Goal: Task Accomplishment & Management: Use online tool/utility

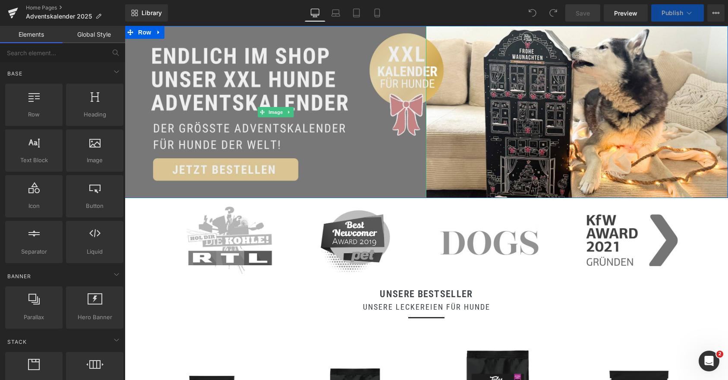
click at [272, 75] on img at bounding box center [276, 112] width 302 height 172
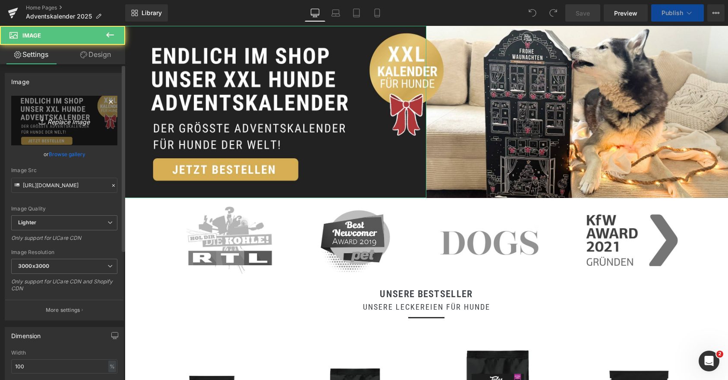
click at [48, 126] on link "Replace Image" at bounding box center [64, 121] width 106 height 50
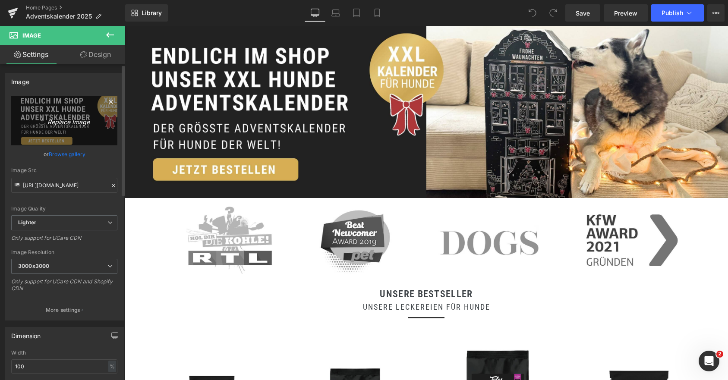
type input "C:\fakepath\1 (95).jpg"
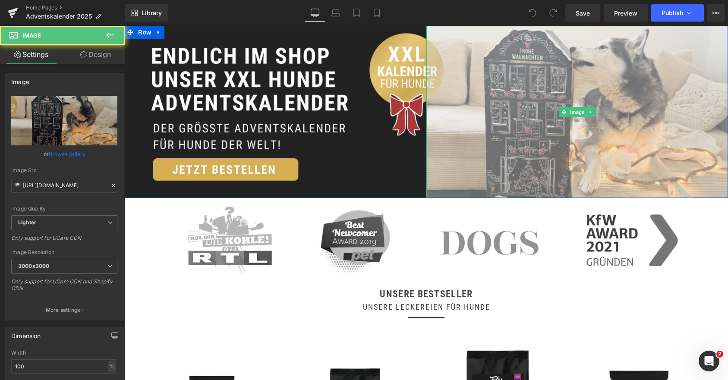
click at [521, 126] on img at bounding box center [577, 112] width 302 height 172
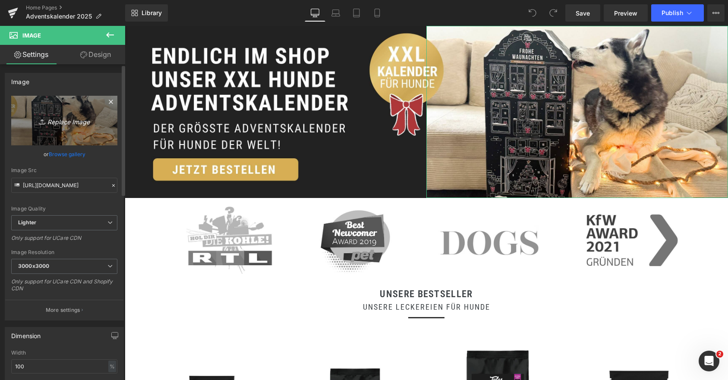
click at [65, 119] on icon "Replace Image" at bounding box center [64, 120] width 69 height 11
type input "C:\fakepath\2 (99).jpg"
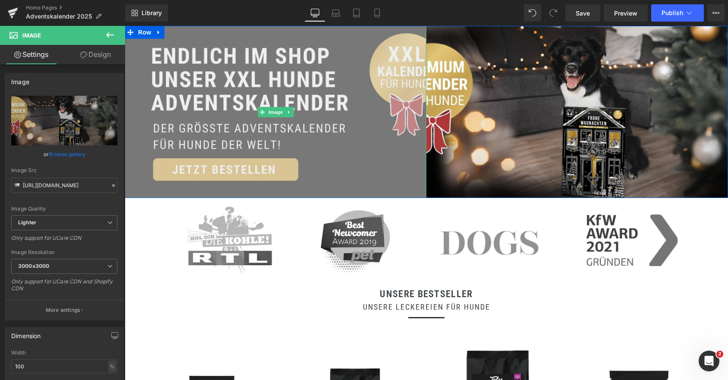
click at [197, 116] on img at bounding box center [276, 112] width 302 height 172
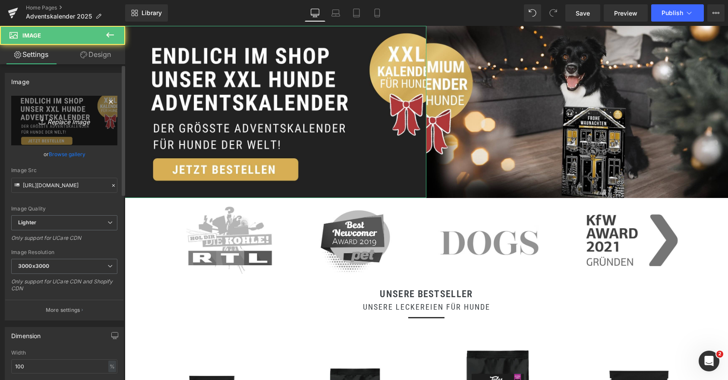
click at [55, 123] on icon "Replace Image" at bounding box center [64, 120] width 69 height 11
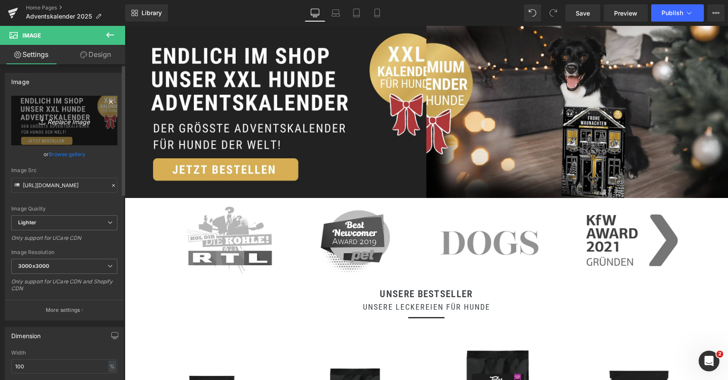
type input "C:\fakepath\1 (95).jpg"
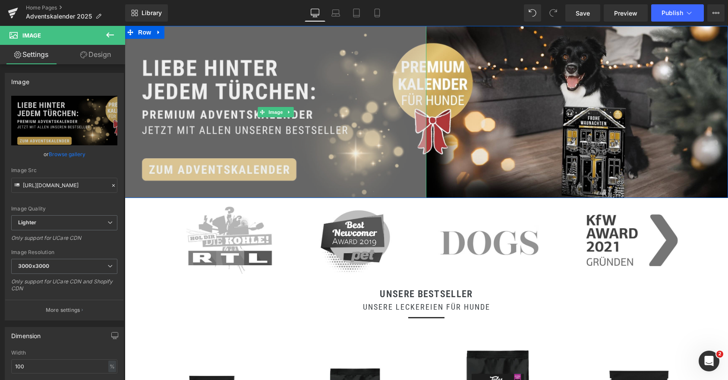
click at [235, 115] on img at bounding box center [276, 112] width 302 height 172
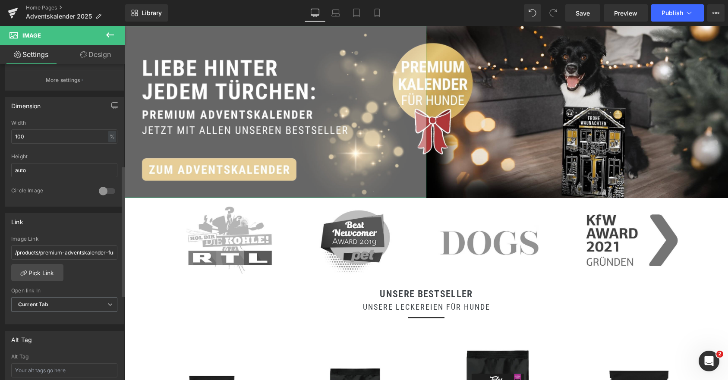
scroll to position [266, 0]
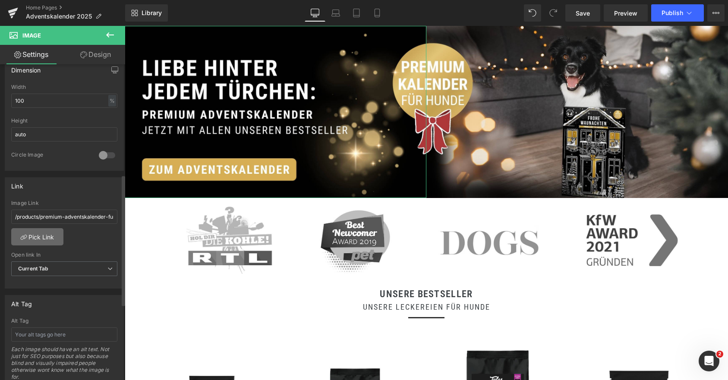
click at [31, 239] on link "Pick Link" at bounding box center [37, 236] width 52 height 17
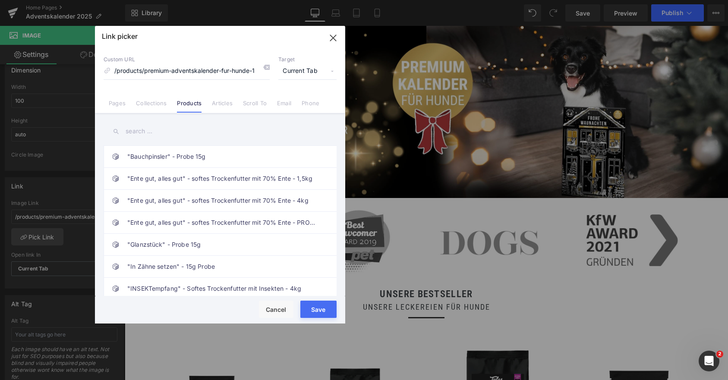
click at [144, 134] on input "text" at bounding box center [220, 131] width 233 height 19
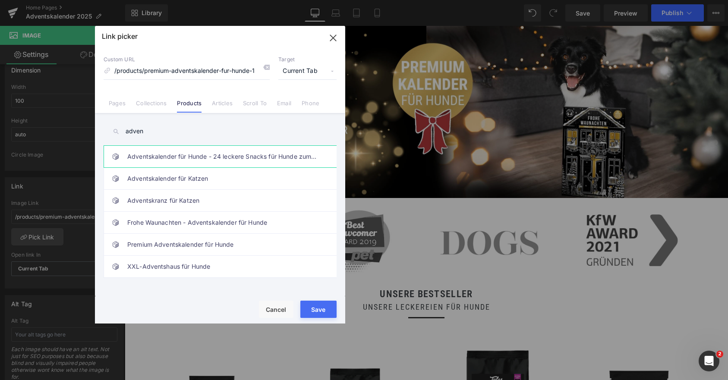
type input "adven"
click at [176, 153] on link "Adventskalender für Hunde - 24 leckere Snacks für Hunde zum Probieren" at bounding box center [222, 157] width 190 height 22
click at [201, 70] on input "/products/premium-adventskalender-fur-hunde-1" at bounding box center [187, 71] width 166 height 16
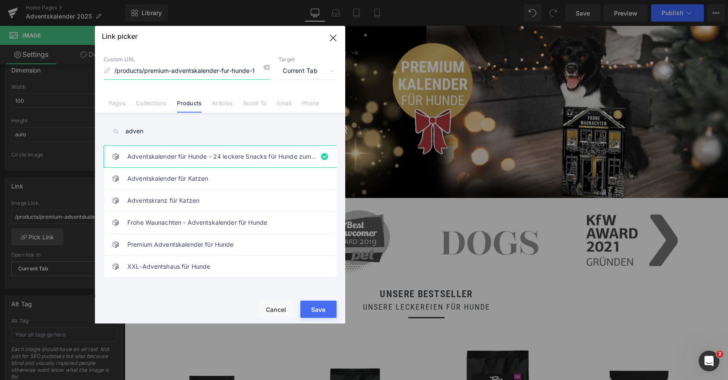
click at [201, 70] on input "/products/premium-adventskalender-fur-hunde-1" at bounding box center [187, 71] width 166 height 16
type input "/products/adventskalender-fur-hunde-24-leckere-snacks-fur-hunde-zum-probieren"
click at [256, 220] on link "Frohe Waunachten - Adventskalender für Hunde" at bounding box center [222, 223] width 190 height 22
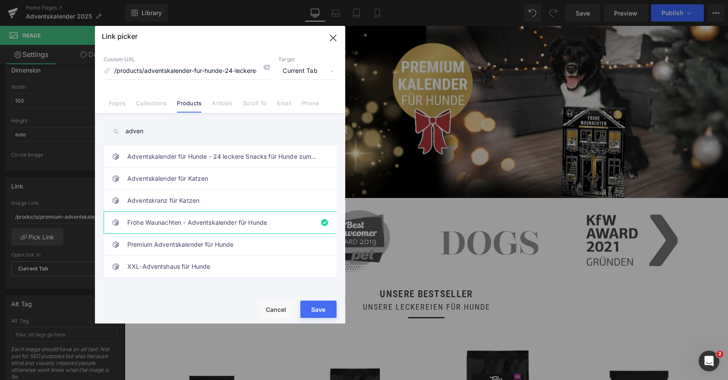
click at [325, 316] on button "Save" at bounding box center [318, 309] width 36 height 17
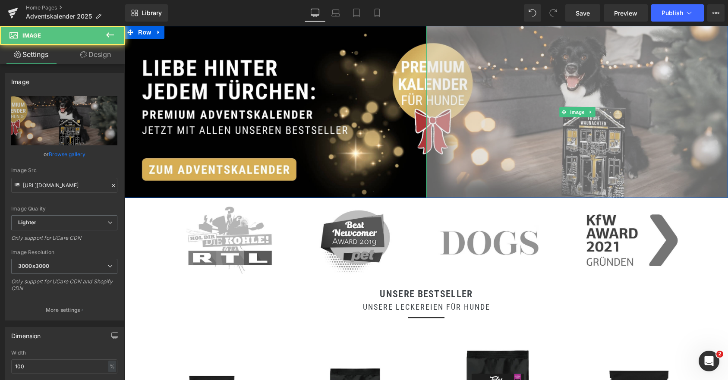
click at [480, 108] on img at bounding box center [577, 112] width 302 height 172
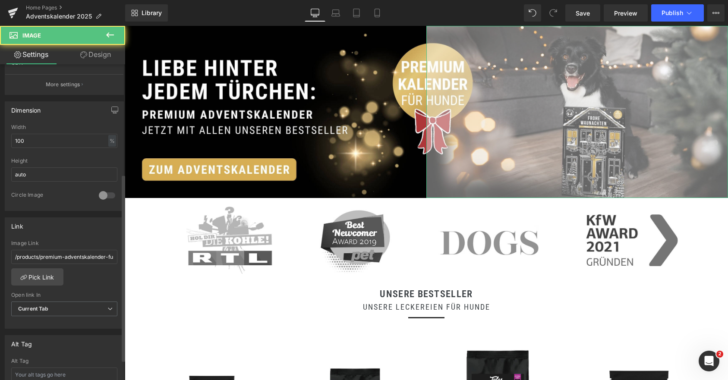
scroll to position [243, 0]
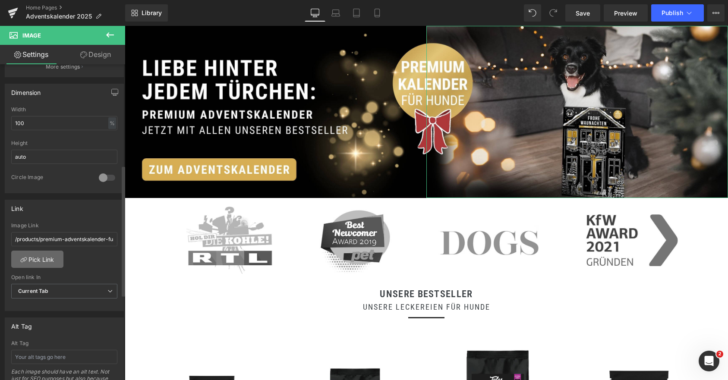
click at [38, 259] on link "Pick Link" at bounding box center [37, 259] width 52 height 17
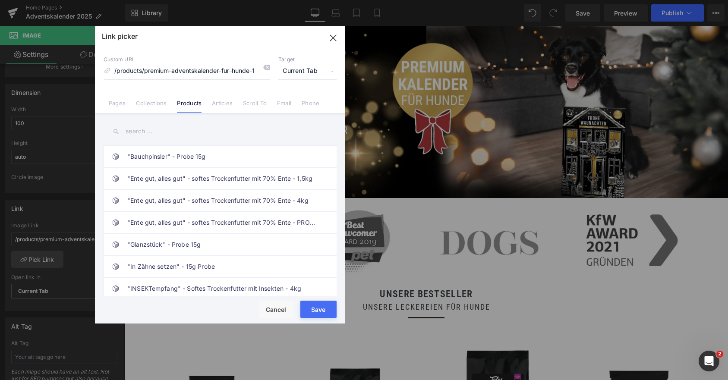
click at [165, 128] on input "text" at bounding box center [220, 131] width 233 height 19
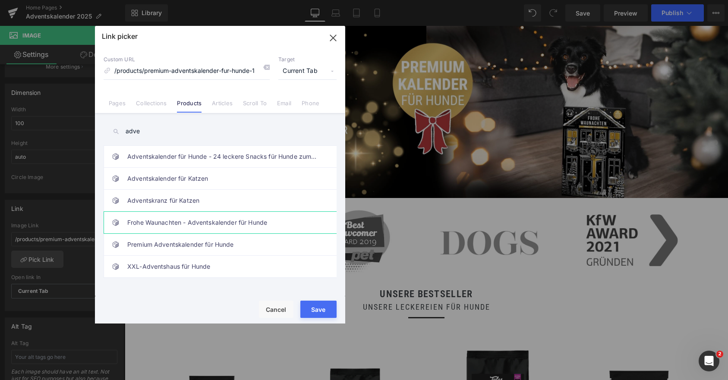
type input "adve"
click at [200, 223] on link "Frohe Waunachten - Adventskalender für Hunde" at bounding box center [222, 223] width 190 height 22
click at [318, 306] on button "Save" at bounding box center [318, 309] width 36 height 17
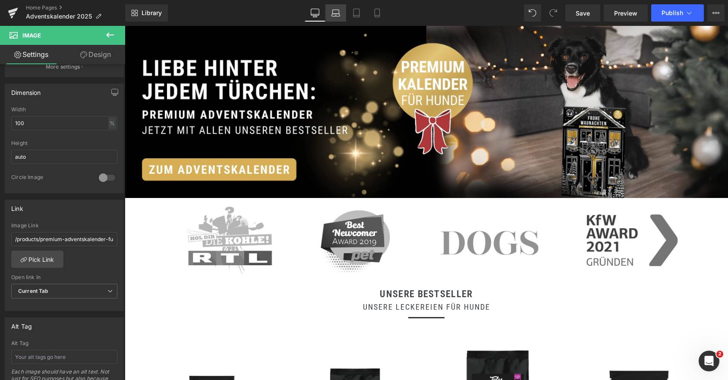
click at [338, 10] on icon at bounding box center [335, 13] width 9 height 9
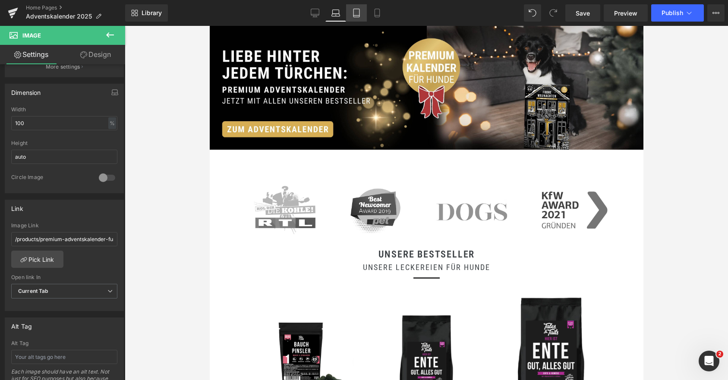
click at [354, 14] on icon at bounding box center [356, 13] width 9 height 9
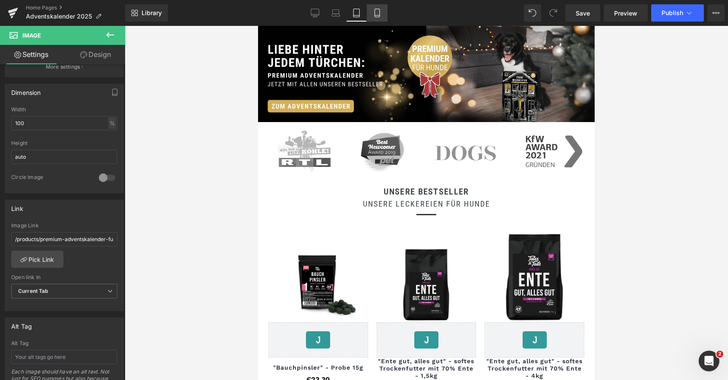
click at [375, 14] on icon at bounding box center [377, 13] width 9 height 9
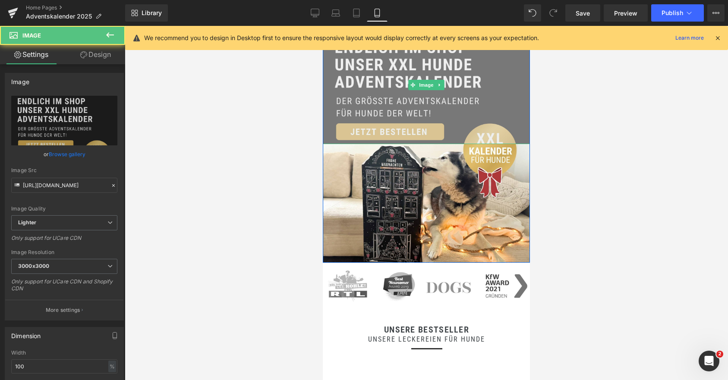
click at [379, 104] on img at bounding box center [426, 85] width 207 height 118
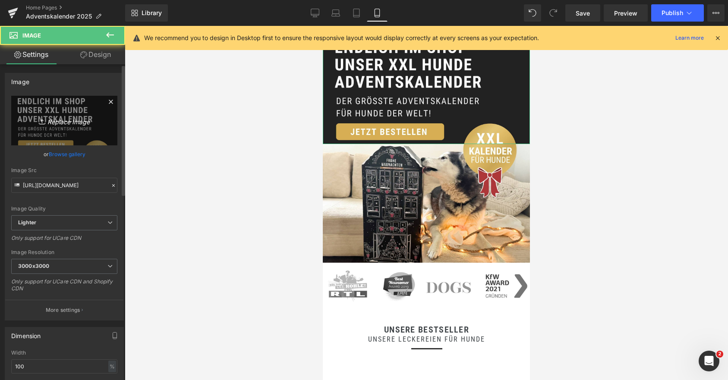
click at [50, 116] on icon "Replace Image" at bounding box center [64, 120] width 69 height 11
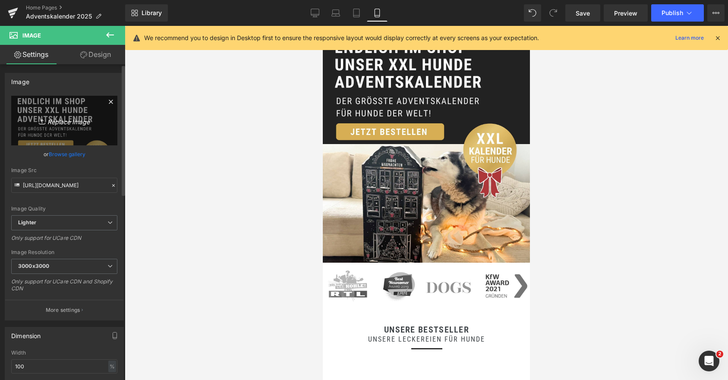
type input "C:\fakepath\3 (77).jpg"
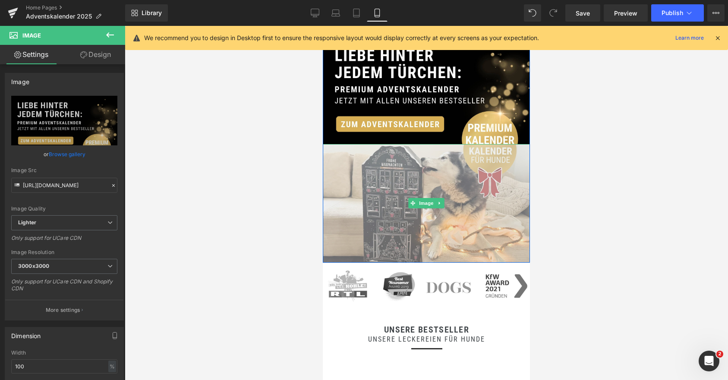
click at [388, 193] on img at bounding box center [426, 203] width 207 height 118
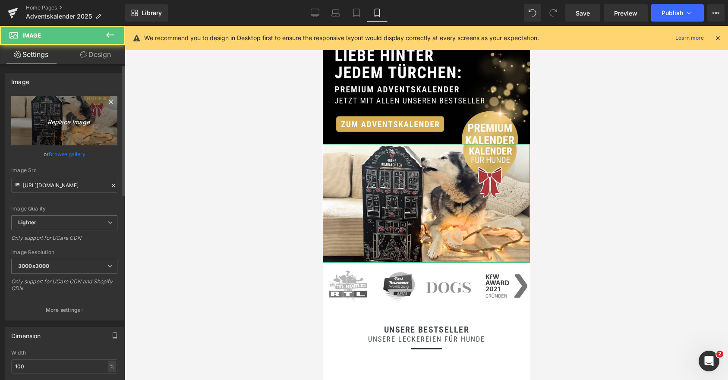
click at [43, 127] on link "Replace Image" at bounding box center [64, 121] width 106 height 50
type input "C:\fakepath\4 (66).jpg"
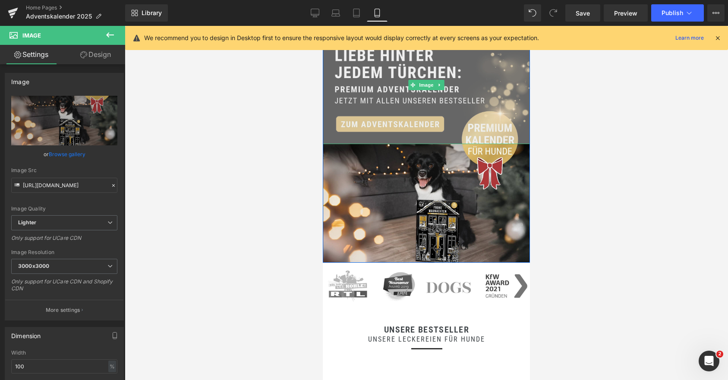
click at [352, 98] on img at bounding box center [426, 85] width 207 height 118
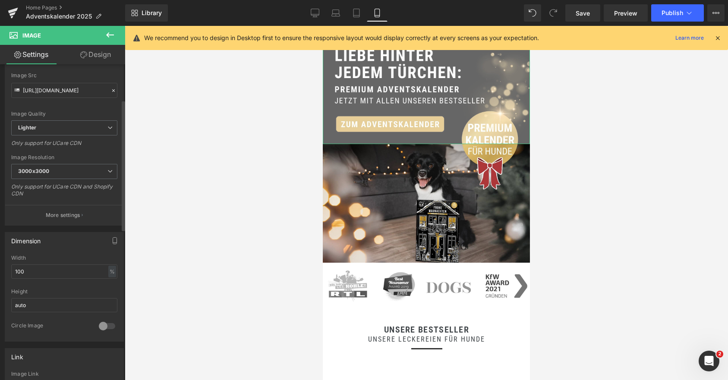
scroll to position [166, 0]
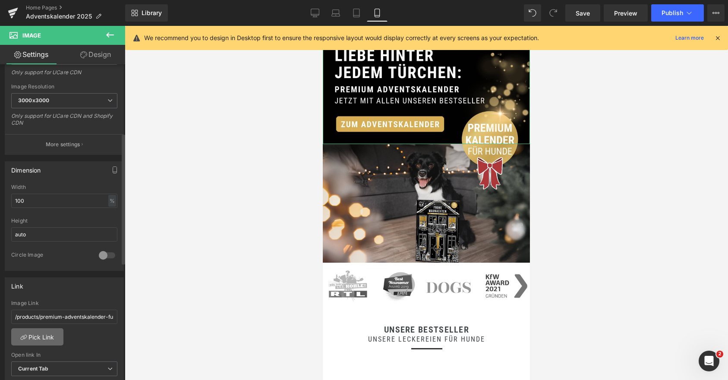
click at [46, 336] on link "Pick Link" at bounding box center [37, 336] width 52 height 17
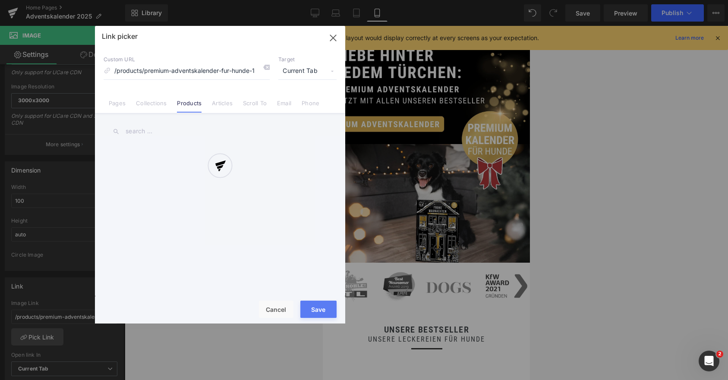
click at [143, 72] on div at bounding box center [220, 175] width 250 height 298
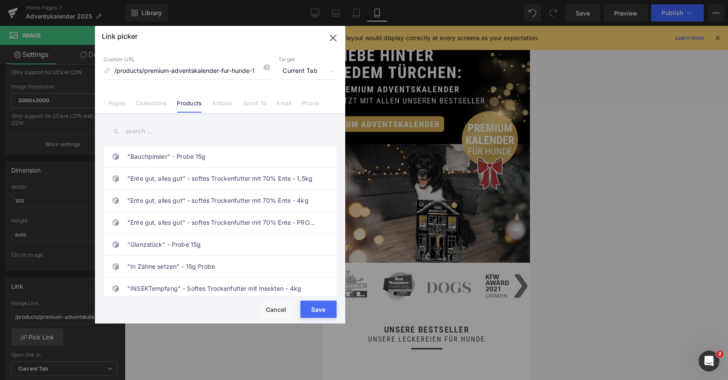
click at [122, 129] on input "text" at bounding box center [220, 131] width 233 height 19
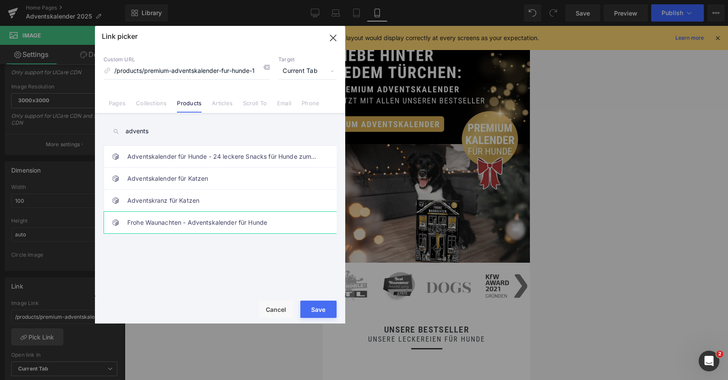
type input "advents"
click at [195, 220] on link "Frohe Waunachten - Adventskalender für Hunde" at bounding box center [222, 223] width 190 height 22
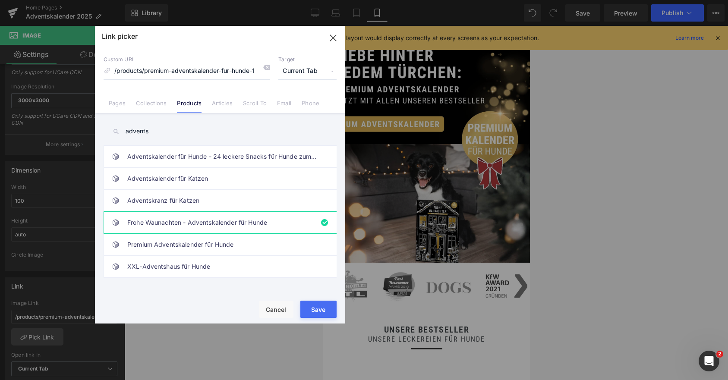
click at [323, 311] on button "Save" at bounding box center [318, 309] width 36 height 17
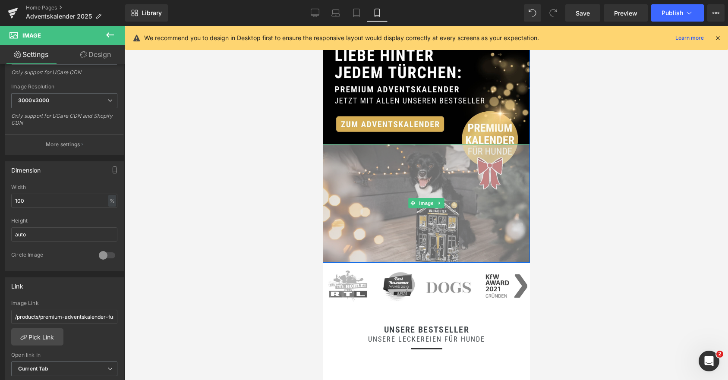
click at [392, 209] on img at bounding box center [426, 203] width 207 height 118
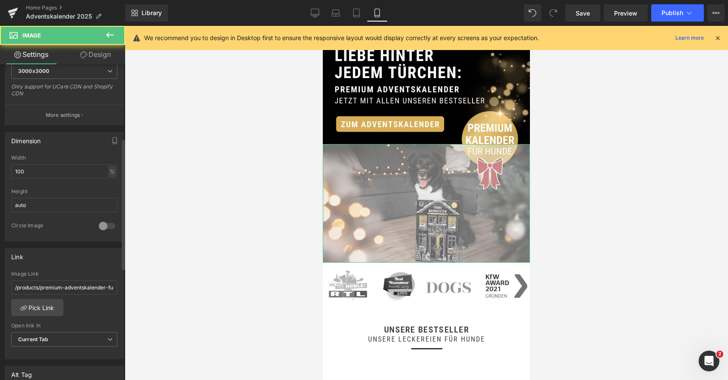
scroll to position [256, 0]
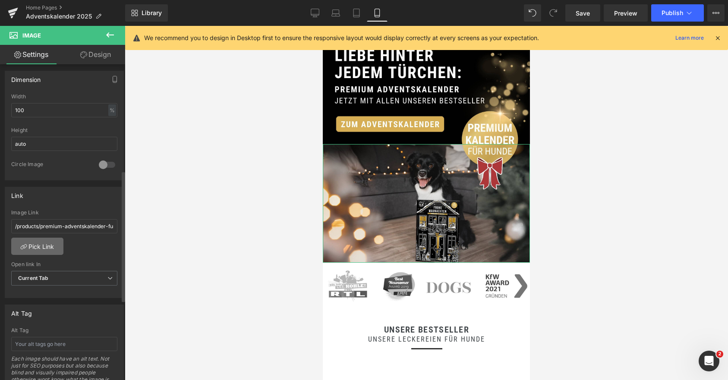
click at [43, 243] on link "Pick Link" at bounding box center [37, 246] width 52 height 17
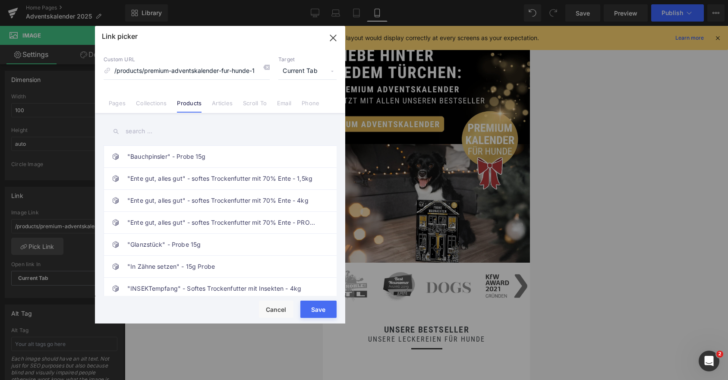
click at [132, 133] on input "text" at bounding box center [220, 131] width 233 height 19
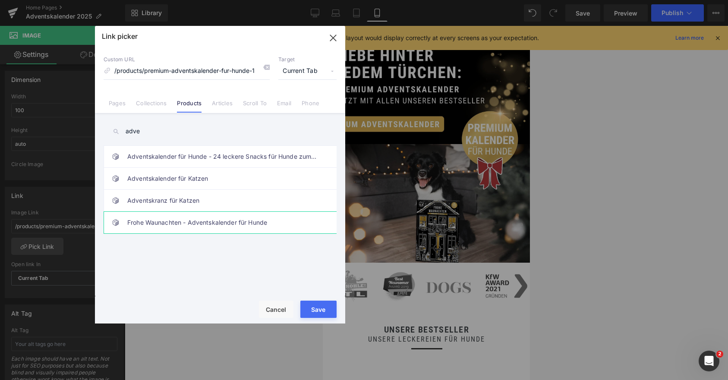
type input "adve"
click at [180, 227] on link "Frohe Waunachten - Adventskalender für Hunde" at bounding box center [222, 223] width 190 height 22
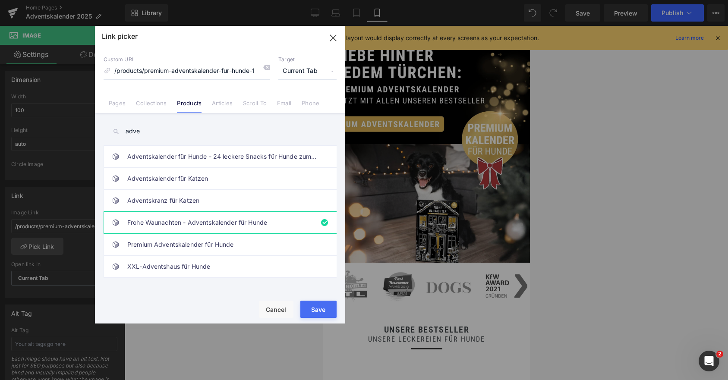
click at [316, 309] on button "Save" at bounding box center [318, 309] width 36 height 17
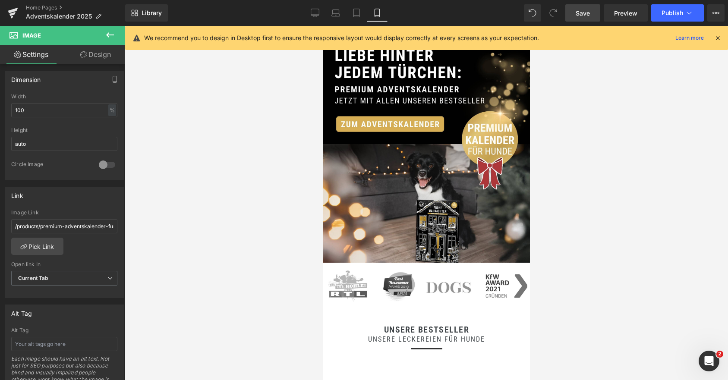
click at [579, 13] on span "Save" at bounding box center [582, 13] width 14 height 9
click at [718, 36] on icon at bounding box center [718, 38] width 8 height 8
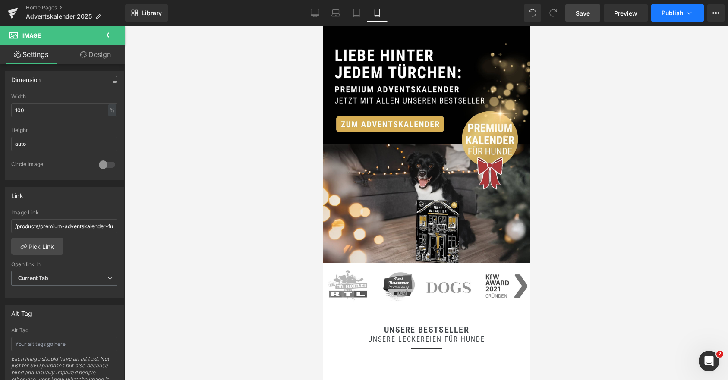
click at [692, 12] on icon at bounding box center [689, 13] width 9 height 9
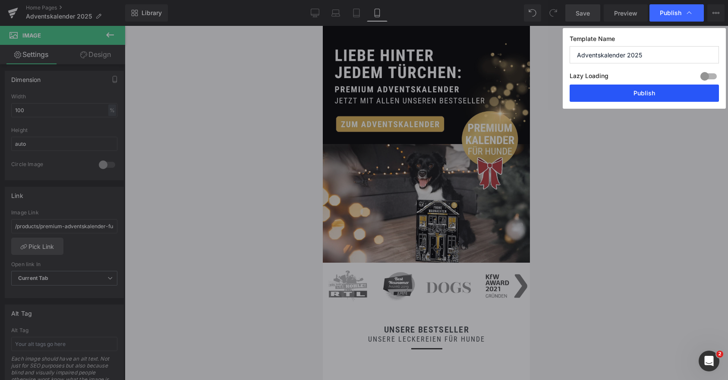
click at [644, 99] on button "Publish" at bounding box center [643, 93] width 149 height 17
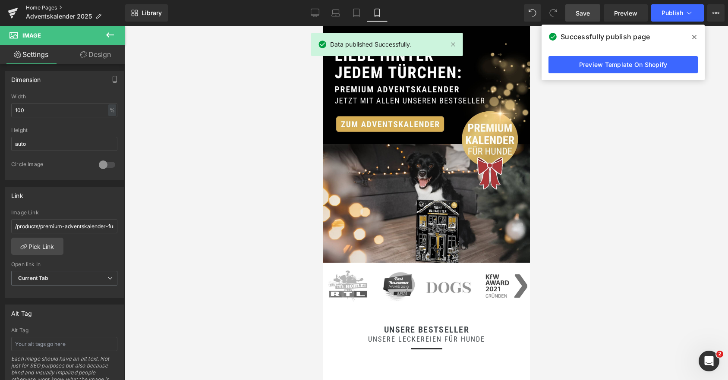
click at [41, 7] on link "Home Pages" at bounding box center [75, 7] width 99 height 7
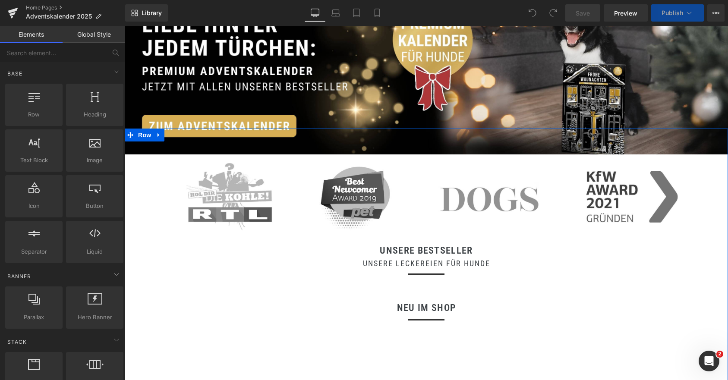
scroll to position [67, 0]
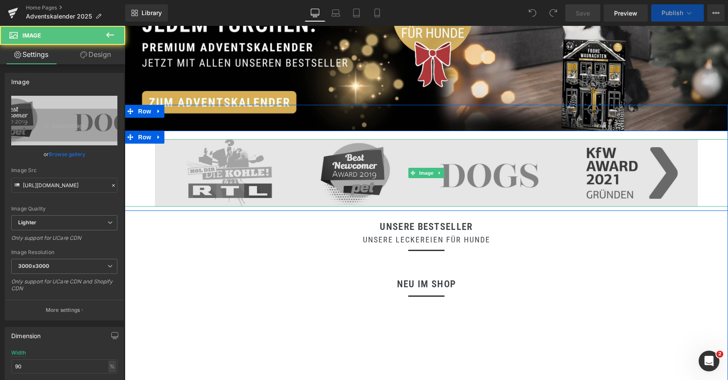
click at [425, 172] on div "Image" at bounding box center [426, 172] width 603 height 67
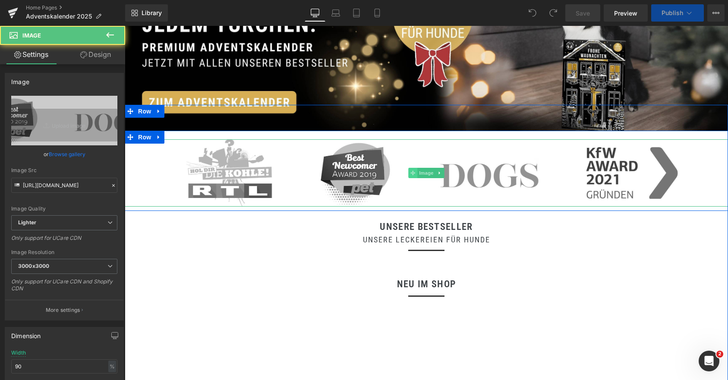
click at [412, 176] on icon at bounding box center [412, 172] width 5 height 5
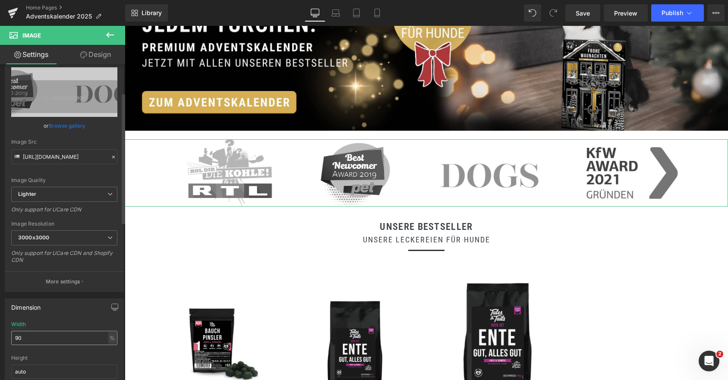
scroll to position [68, 0]
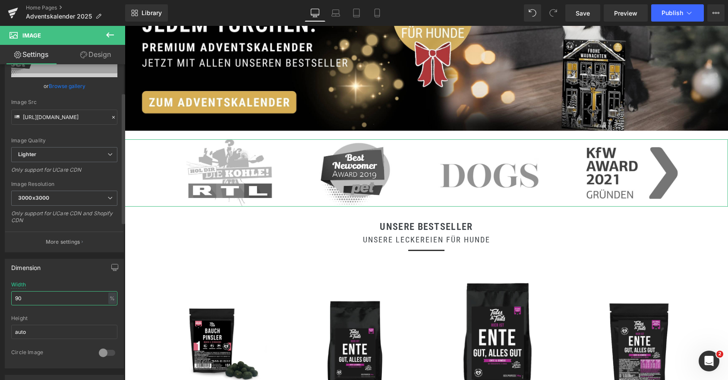
drag, startPoint x: 18, startPoint y: 296, endPoint x: 12, endPoint y: 296, distance: 6.0
click at [14, 296] on input "90" at bounding box center [64, 298] width 106 height 14
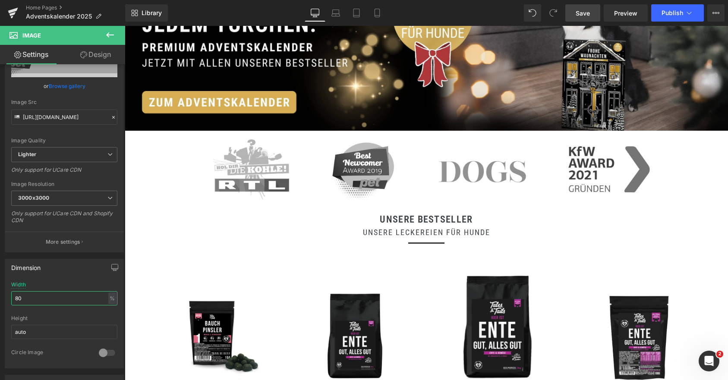
type input "80"
click at [575, 13] on link "Save" at bounding box center [582, 12] width 35 height 17
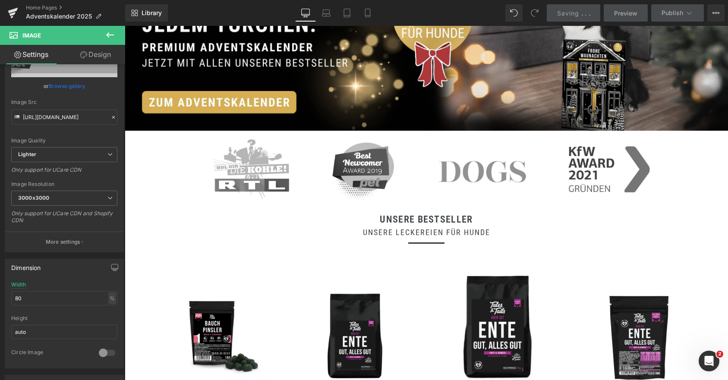
click at [369, 8] on link "Mobile" at bounding box center [367, 12] width 21 height 17
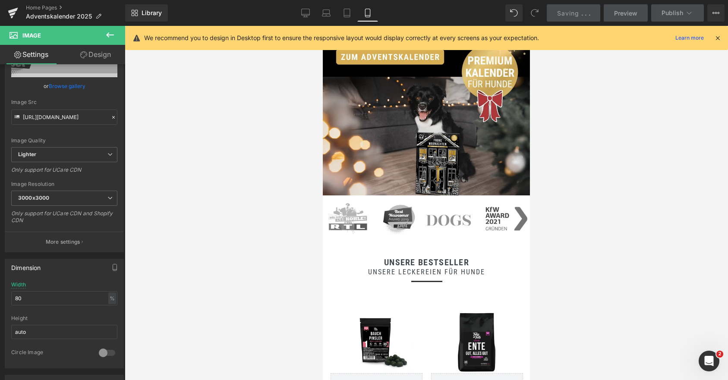
scroll to position [0, 0]
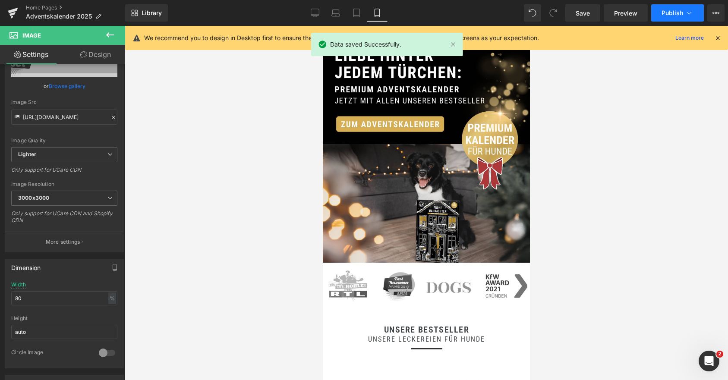
click at [687, 13] on icon at bounding box center [689, 13] width 9 height 9
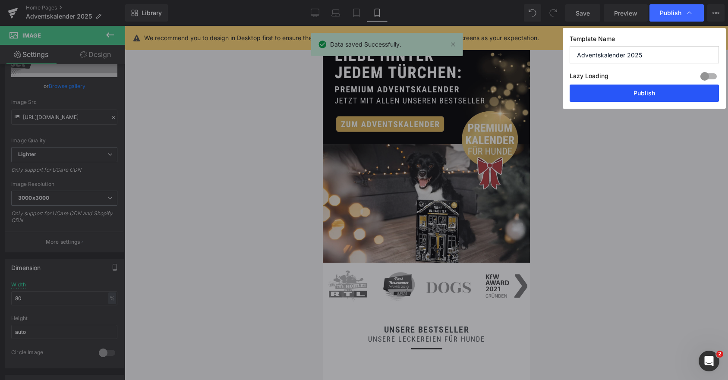
drag, startPoint x: 632, startPoint y: 92, endPoint x: 204, endPoint y: 86, distance: 427.5
click at [632, 92] on button "Publish" at bounding box center [643, 93] width 149 height 17
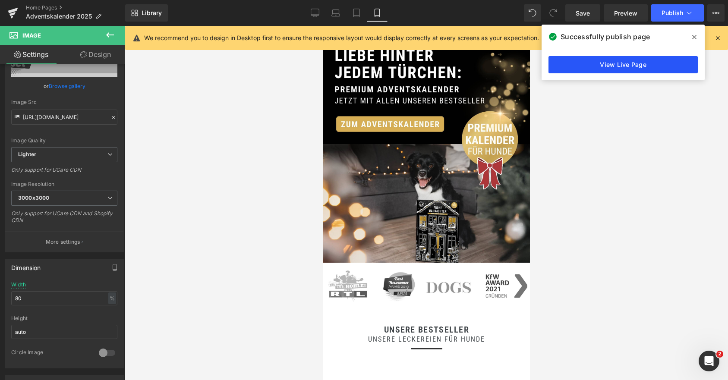
click at [621, 66] on link "View Live Page" at bounding box center [622, 64] width 149 height 17
